Goal: Navigation & Orientation: Find specific page/section

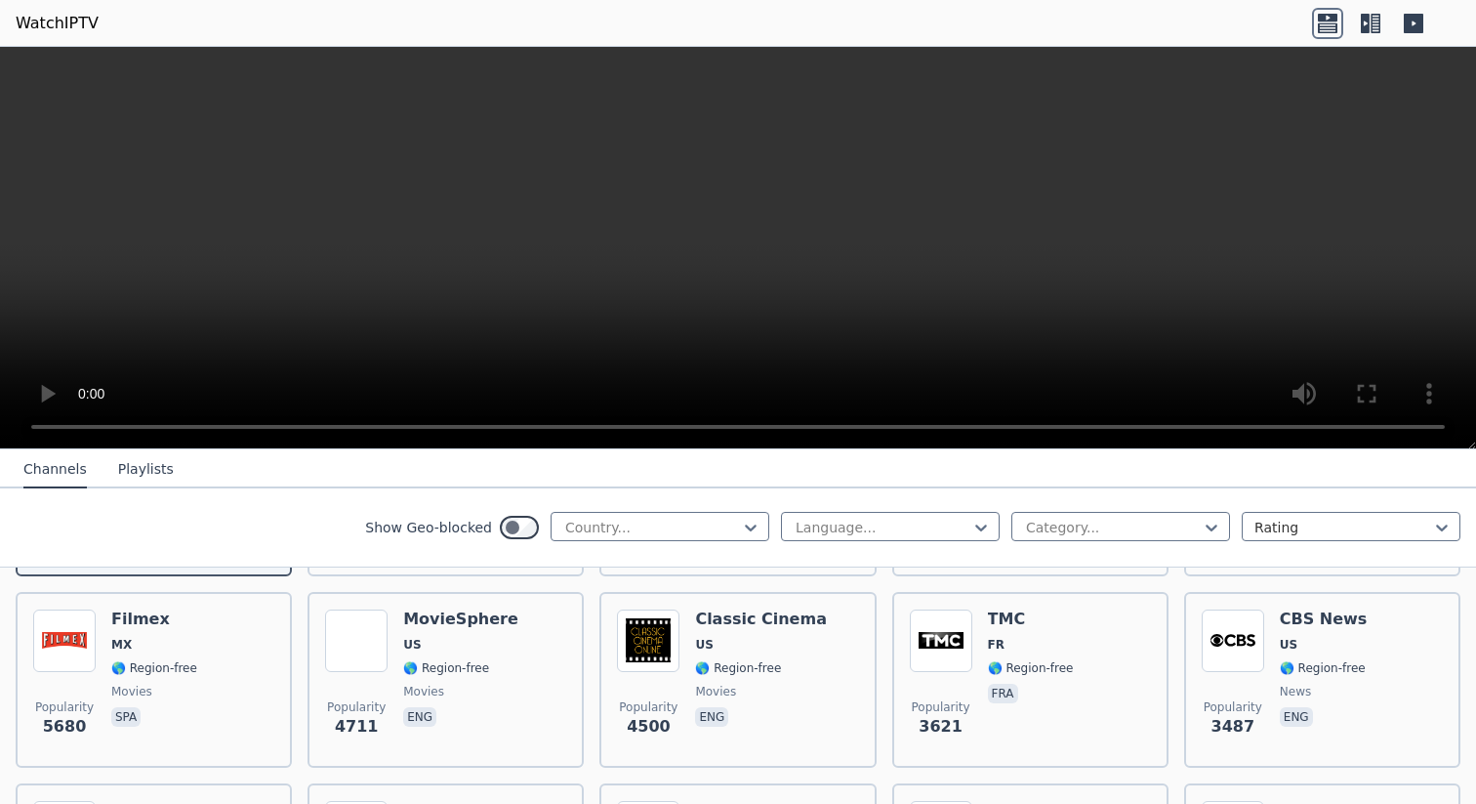
scroll to position [360, 0]
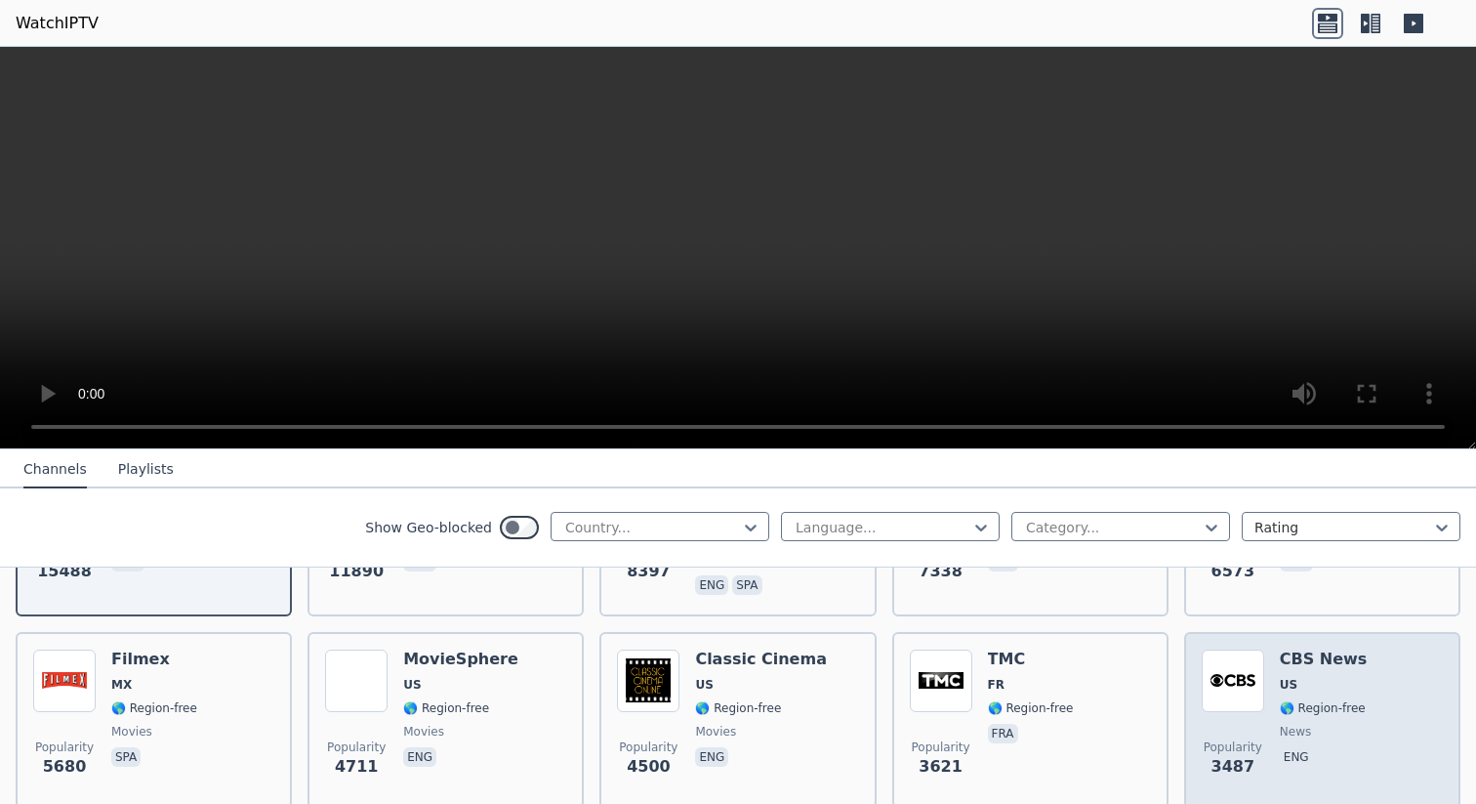
click at [1242, 673] on img at bounding box center [1233, 680] width 62 height 62
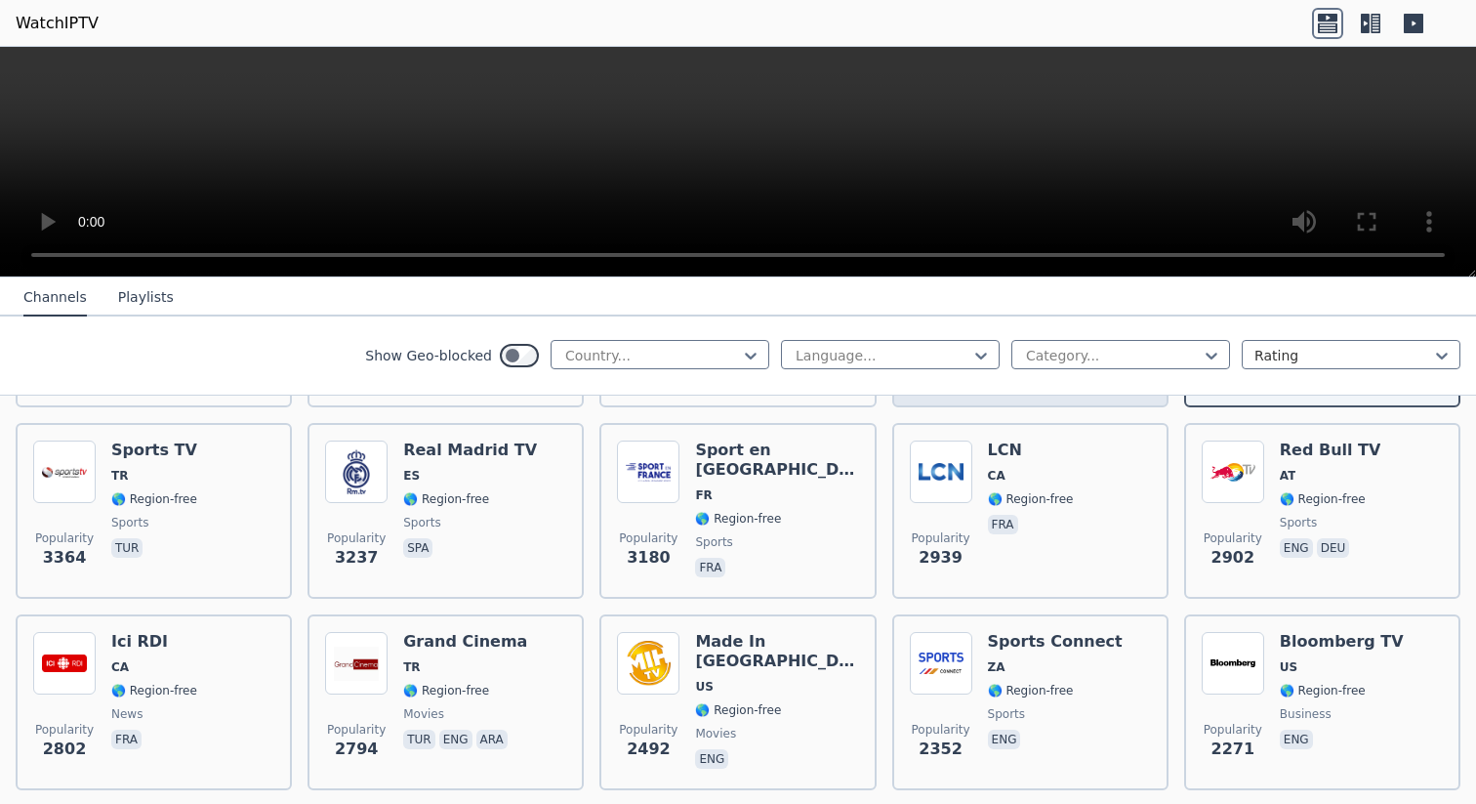
scroll to position [603, 0]
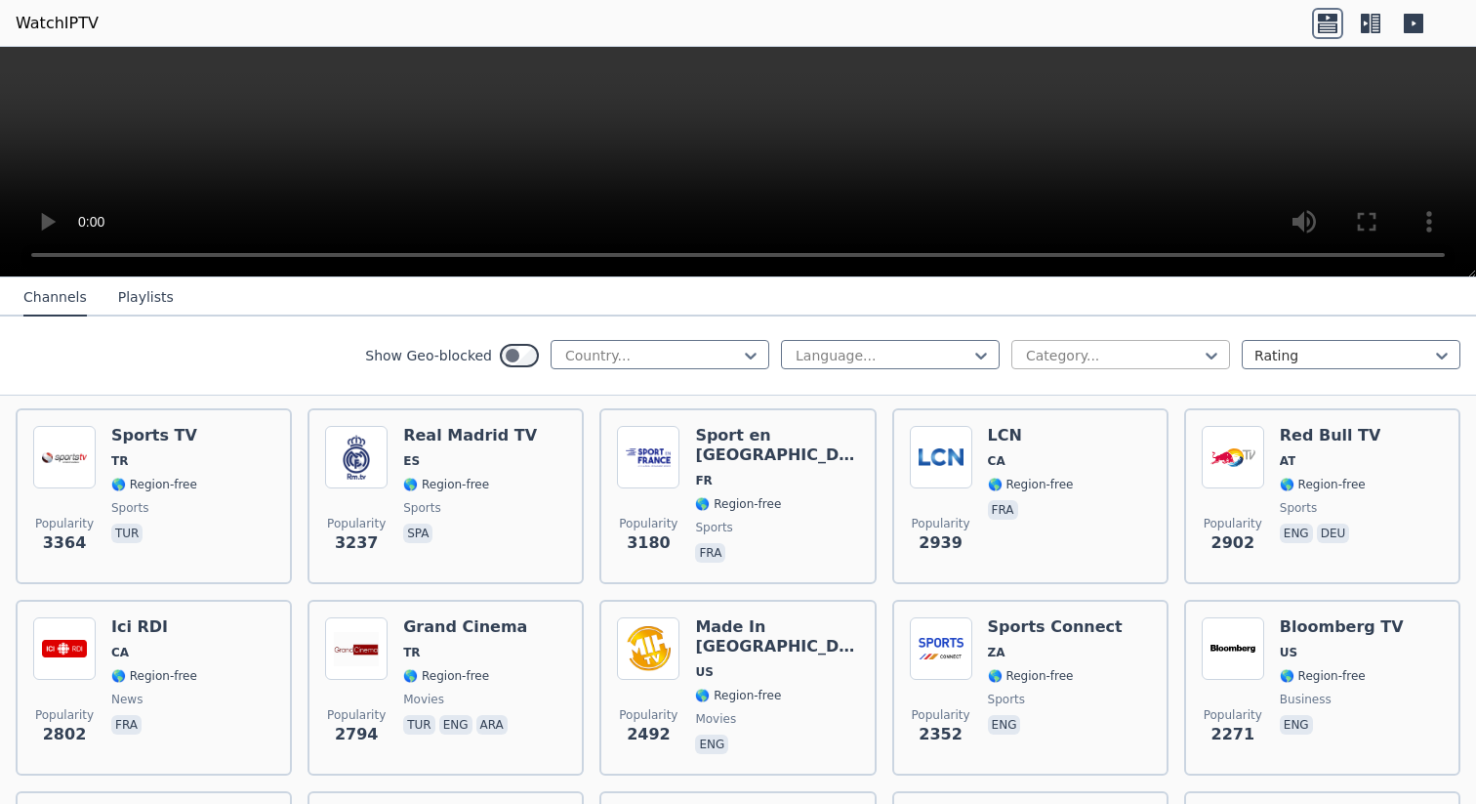
click at [1037, 357] on div at bounding box center [1113, 356] width 178 height 20
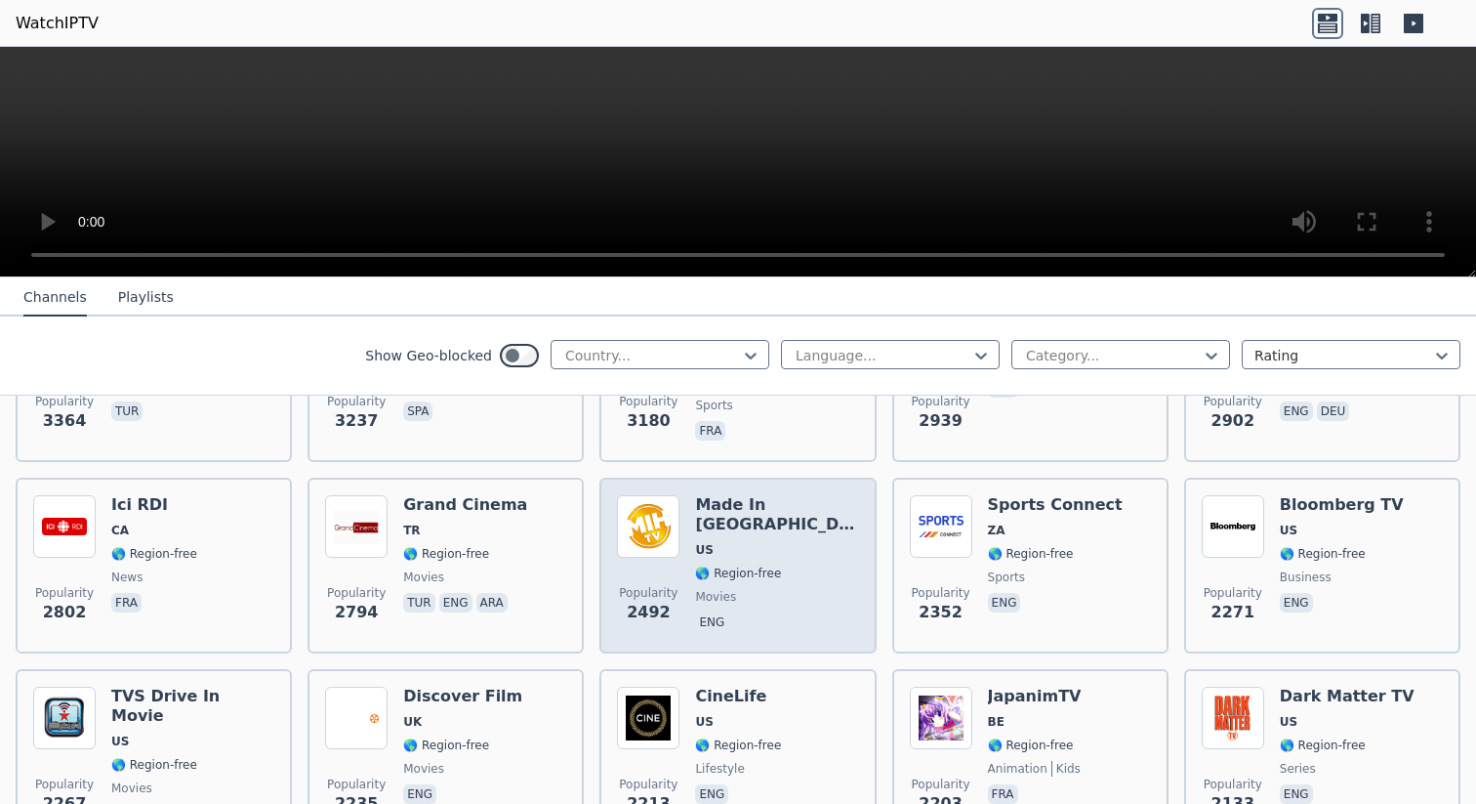
scroll to position [712, 0]
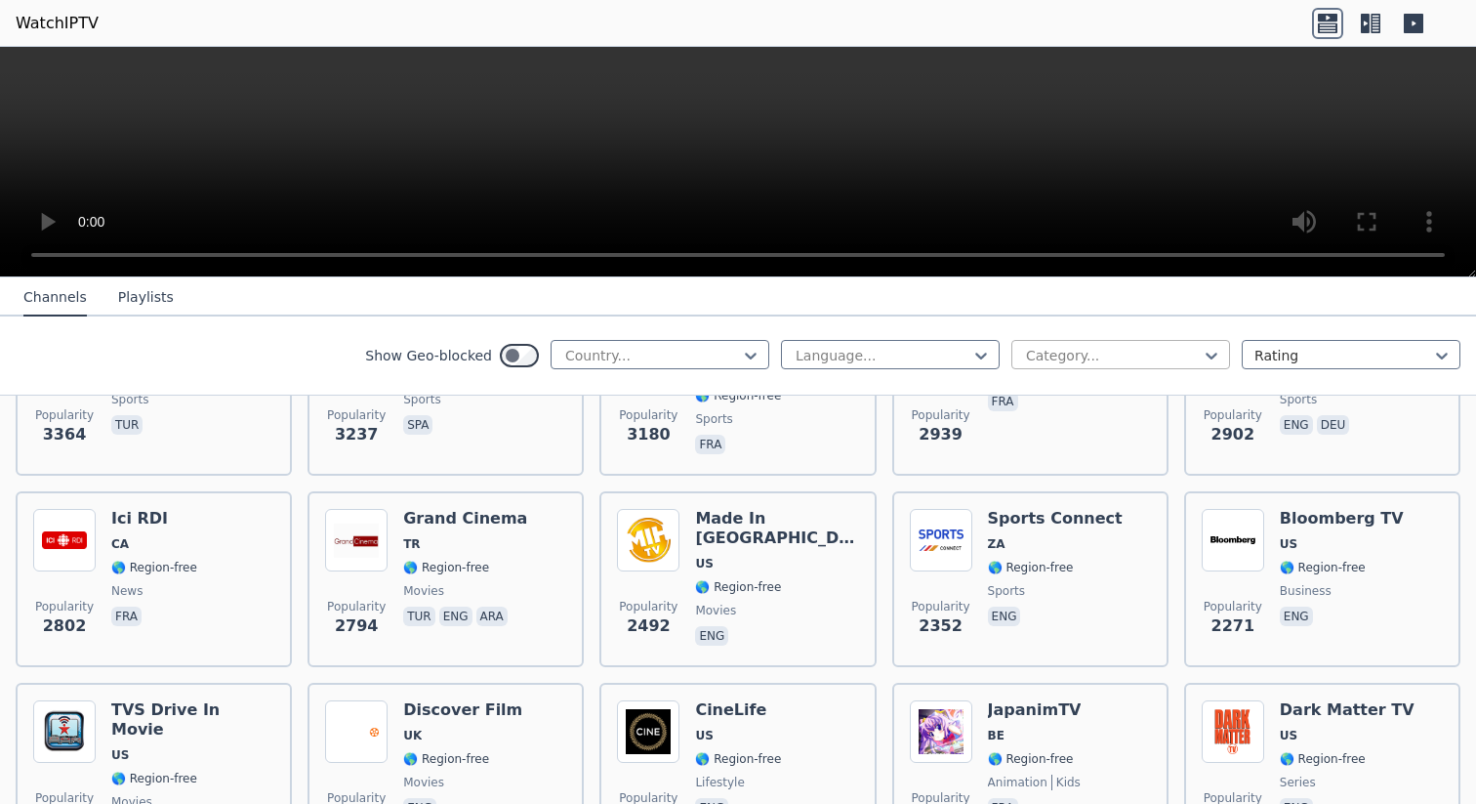
click at [1077, 360] on div at bounding box center [1113, 356] width 178 height 20
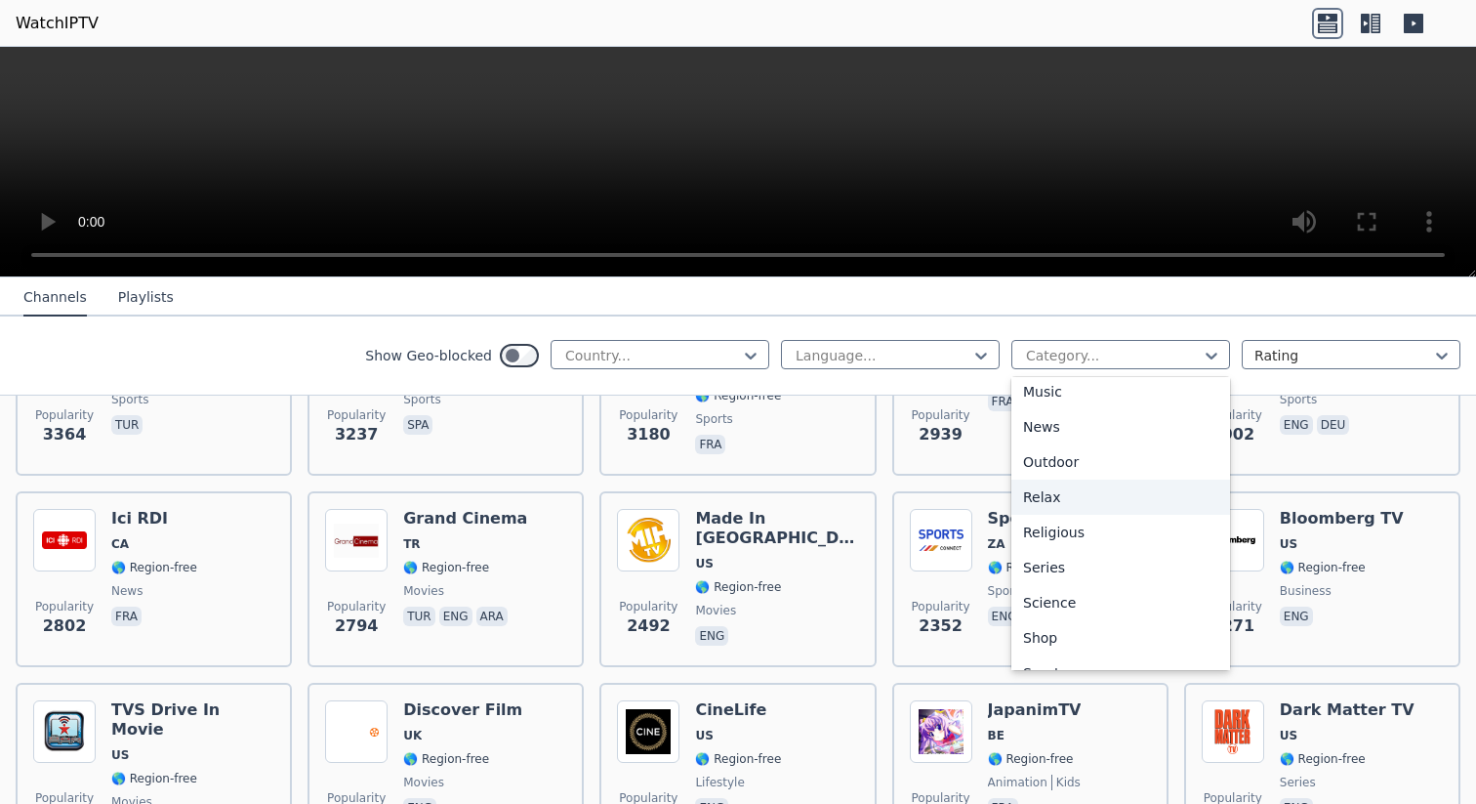
scroll to position [610, 0]
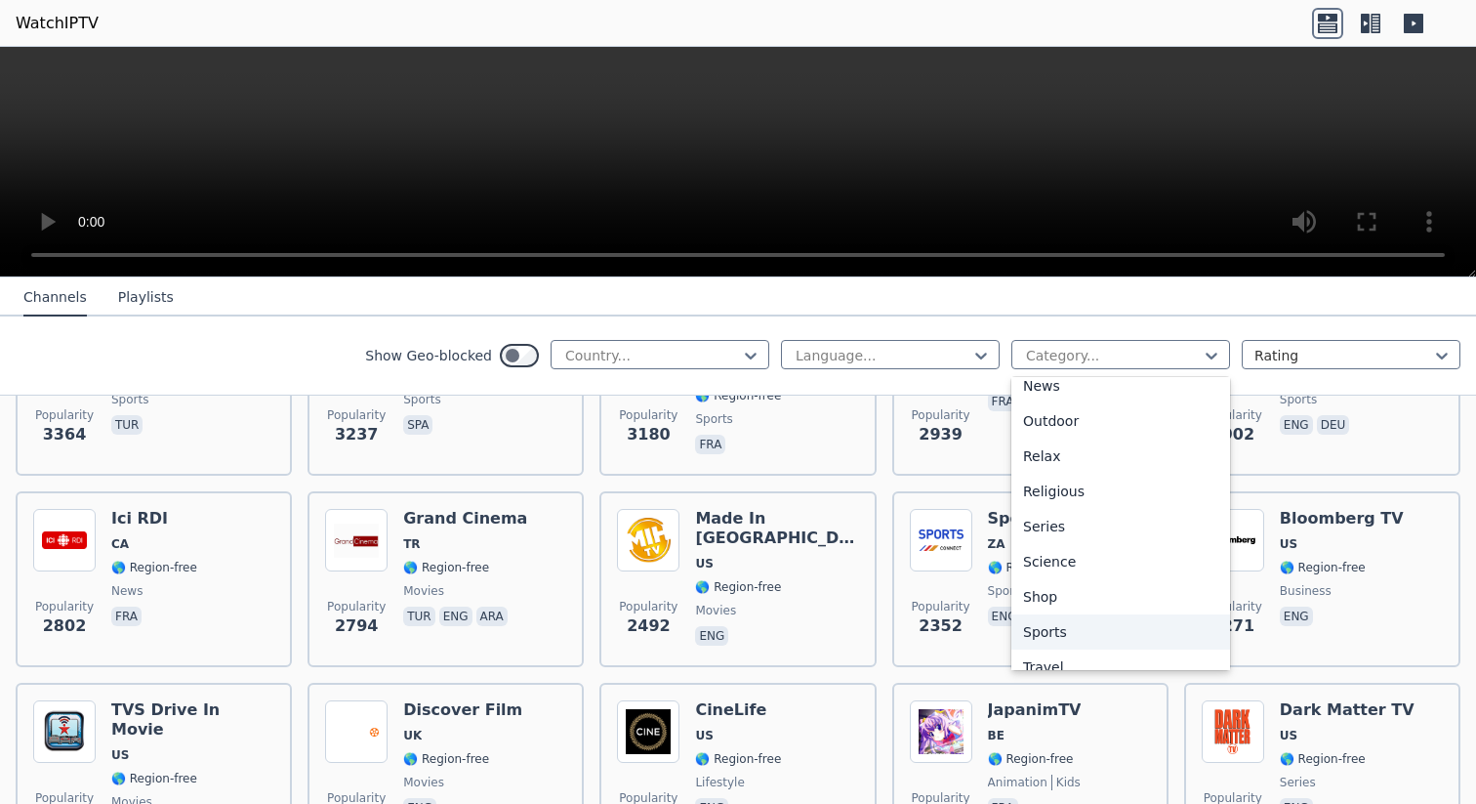
click at [1072, 634] on div "Sports" at bounding box center [1121, 631] width 219 height 35
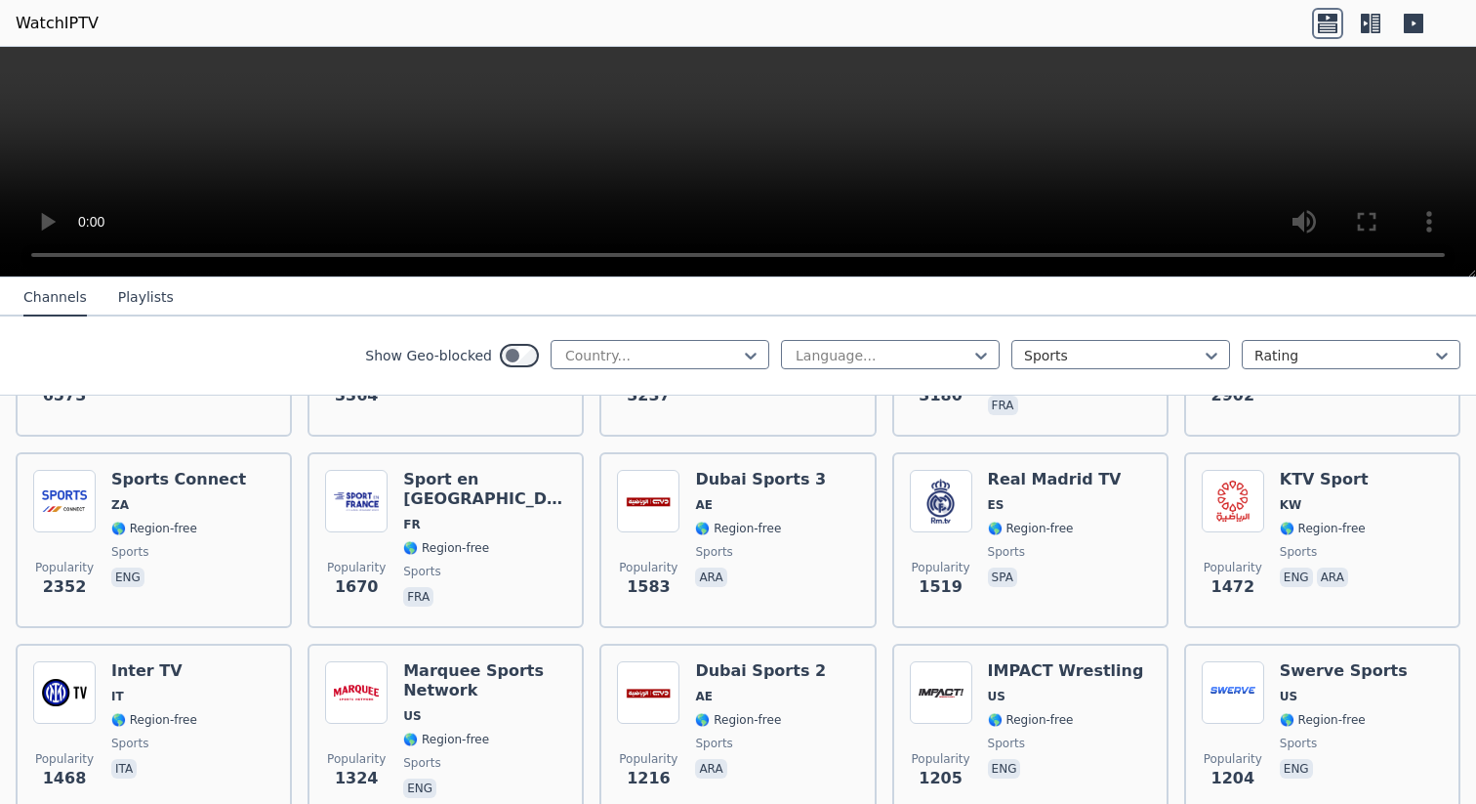
scroll to position [365, 0]
click at [732, 357] on div at bounding box center [652, 356] width 178 height 20
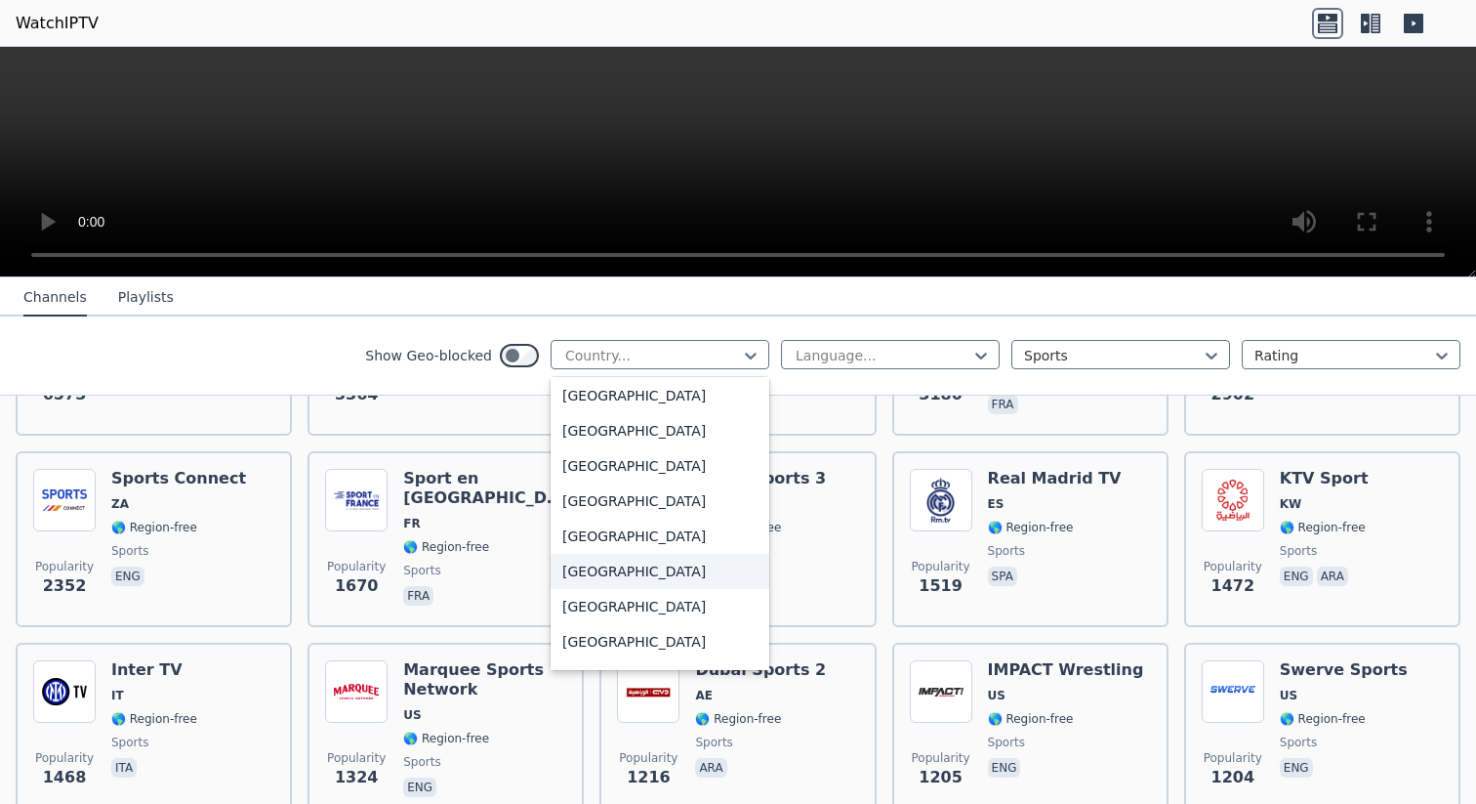
scroll to position [6809, 0]
click at [645, 491] on div "[GEOGRAPHIC_DATA]" at bounding box center [660, 498] width 219 height 35
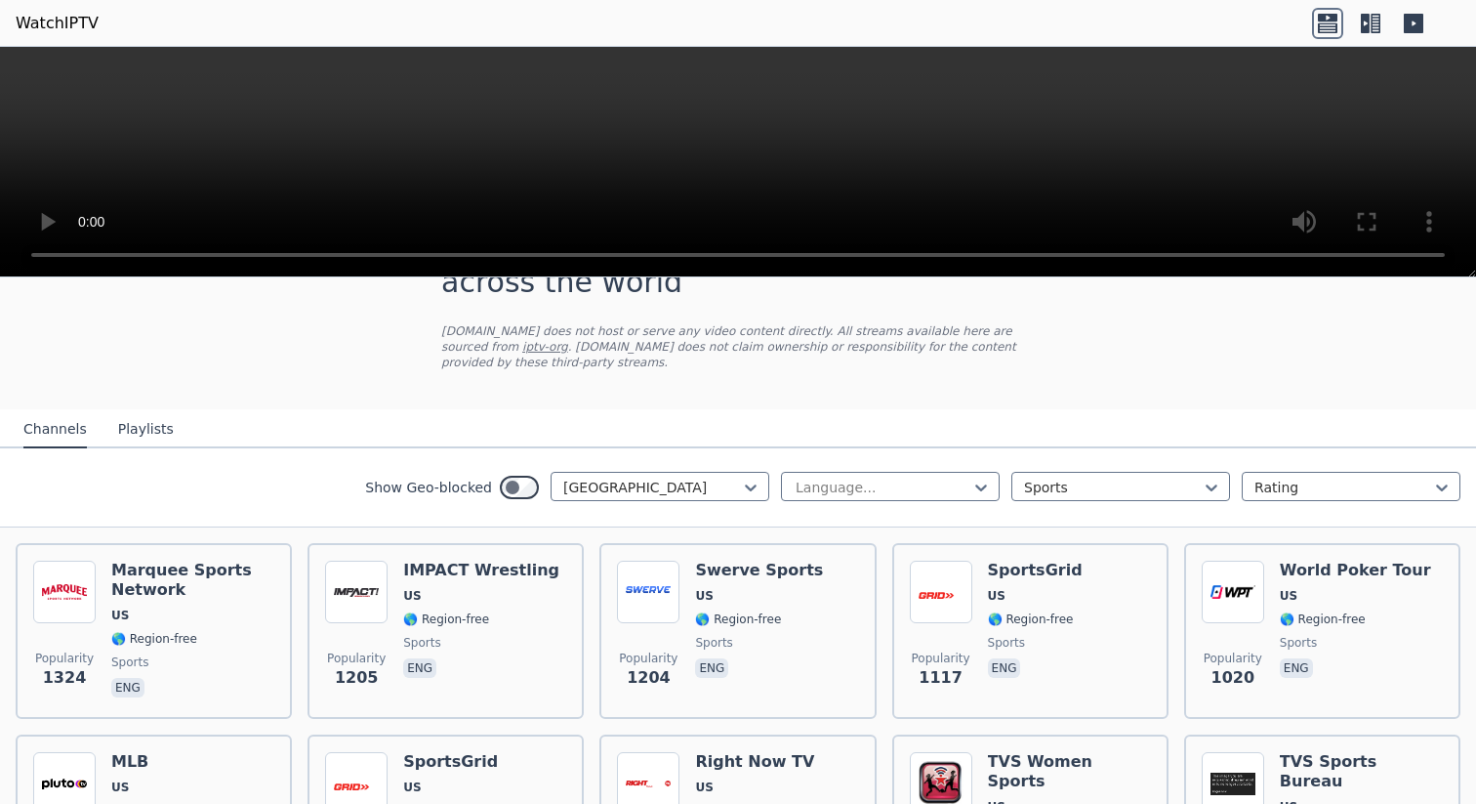
scroll to position [86, 0]
